Goal: Task Accomplishment & Management: Use online tool/utility

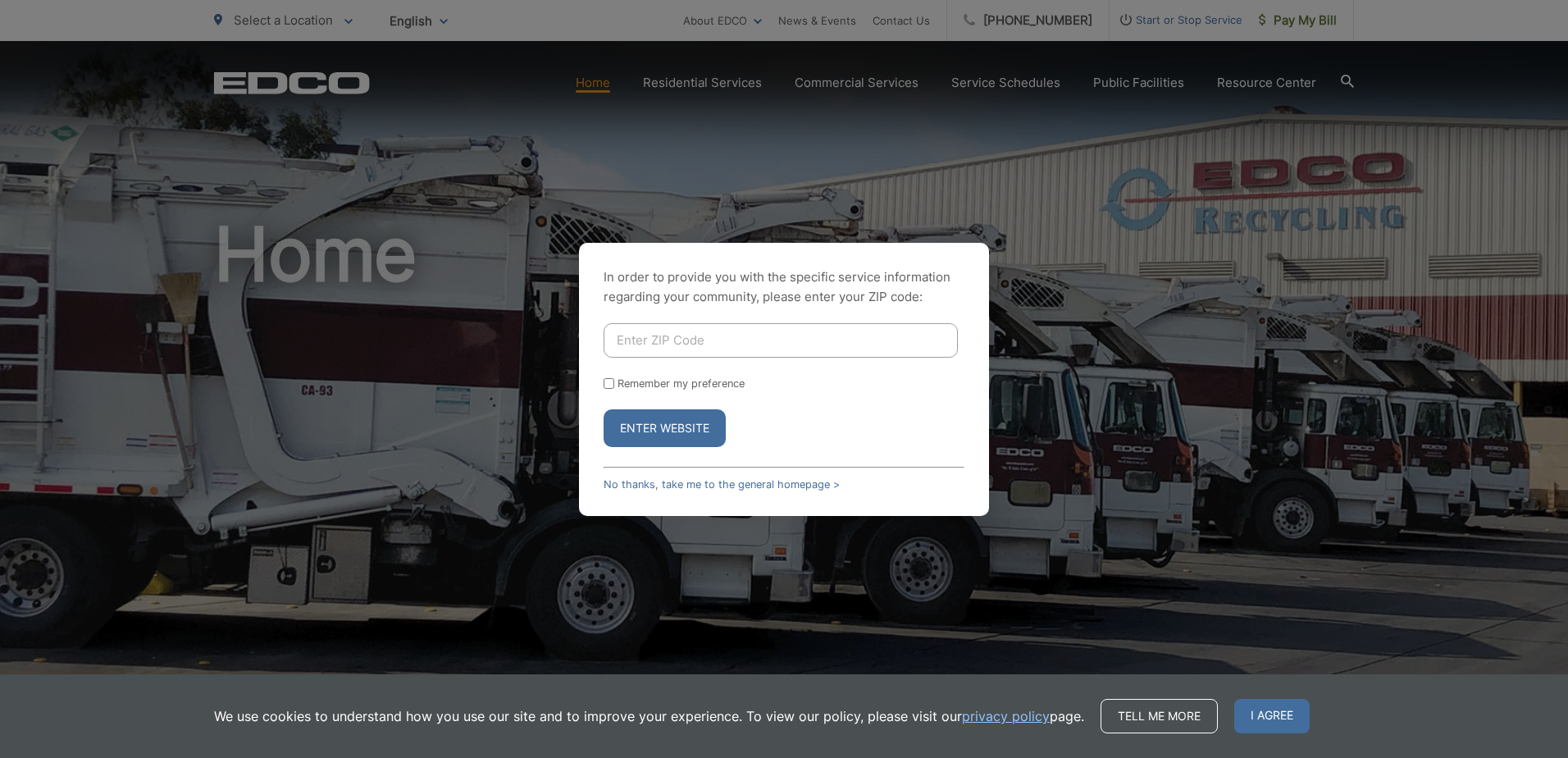
click at [714, 347] on input "Enter ZIP Code" at bounding box center [781, 340] width 354 height 34
type input "92103"
click at [649, 429] on button "Enter Website" at bounding box center [665, 427] width 123 height 38
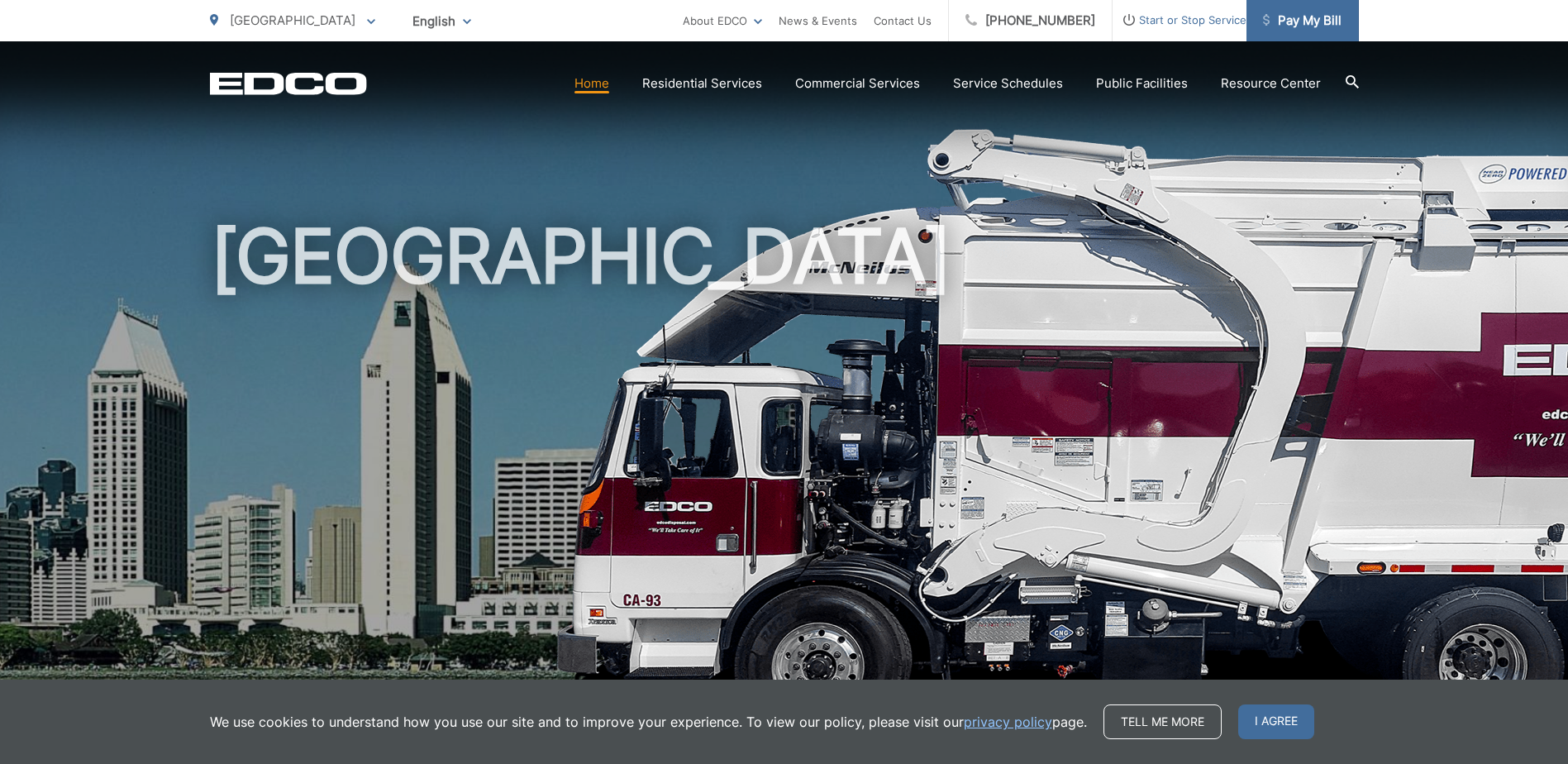
click at [1305, 24] on span "Pay My Bill" at bounding box center [1302, 21] width 78 height 20
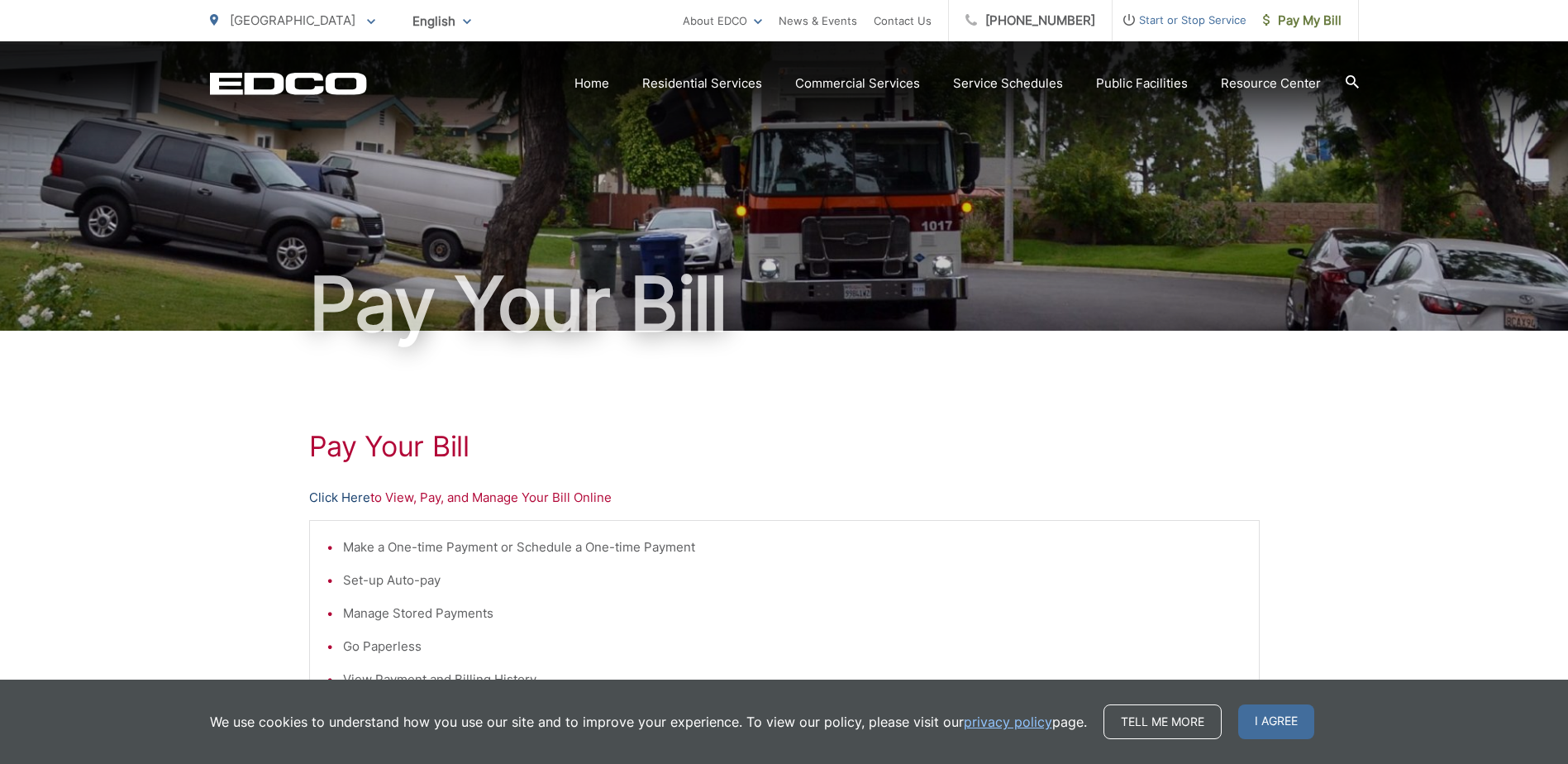
click at [325, 496] on link "Click Here" at bounding box center [339, 497] width 61 height 20
